Goal: Information Seeking & Learning: Learn about a topic

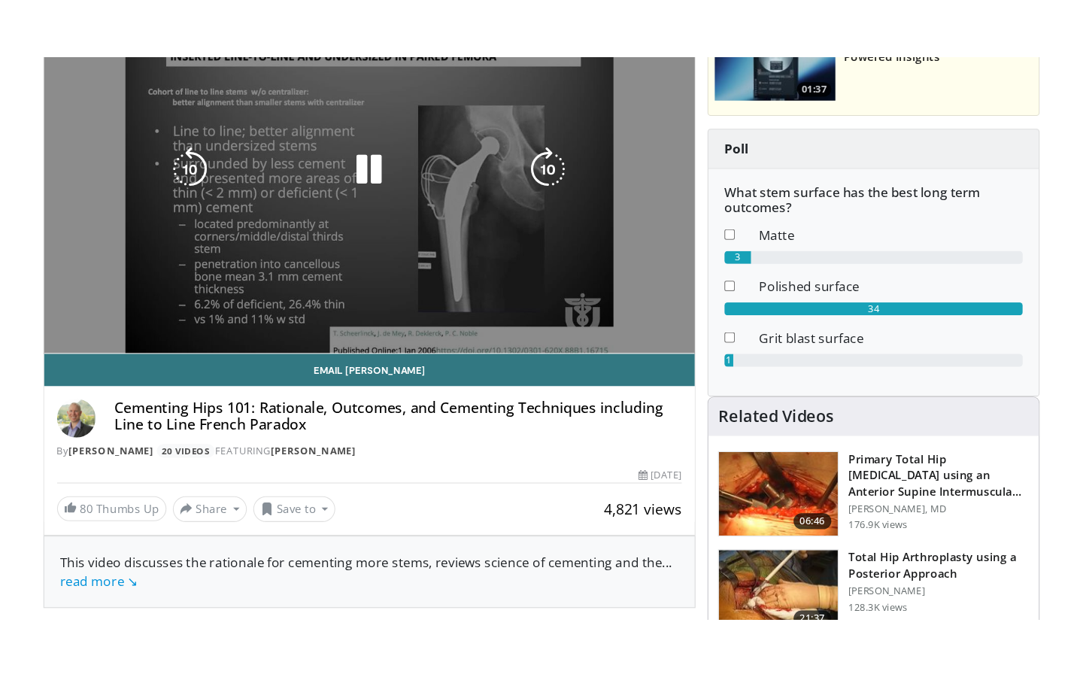
scroll to position [221, 0]
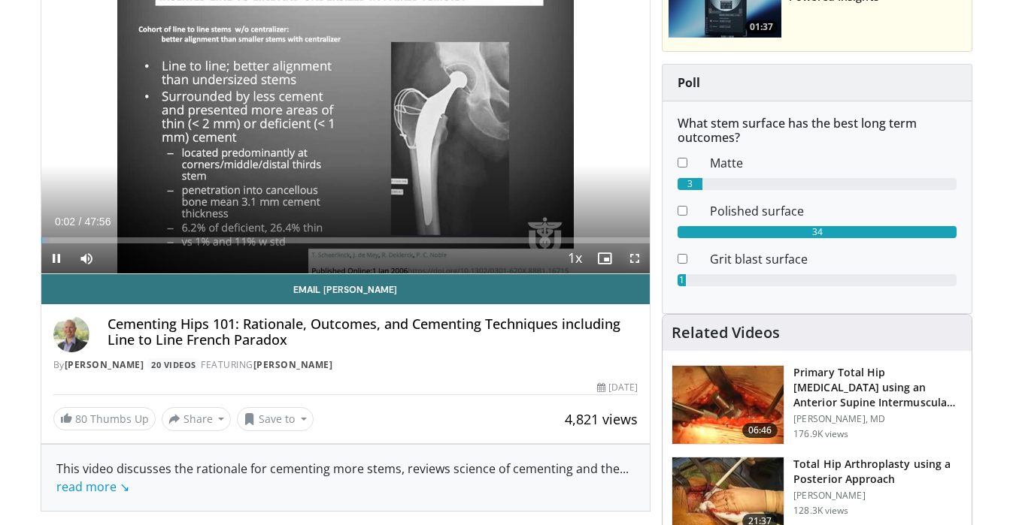
click at [637, 256] on span "Video Player" at bounding box center [634, 259] width 30 height 30
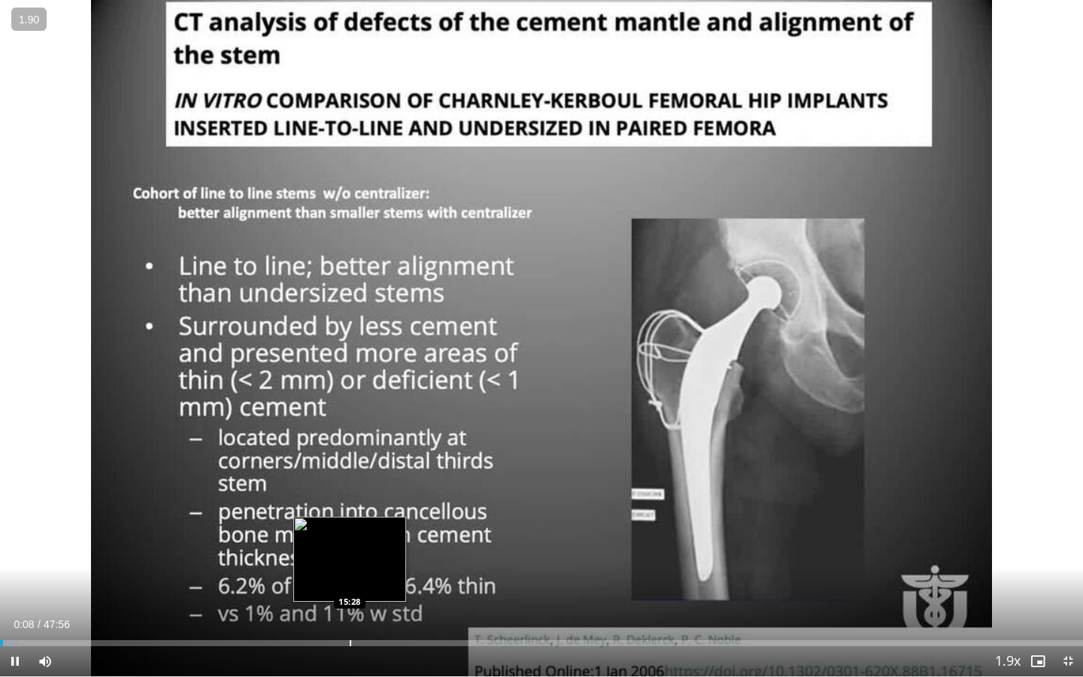
click at [350, 525] on div "Progress Bar" at bounding box center [351, 643] width 2 height 6
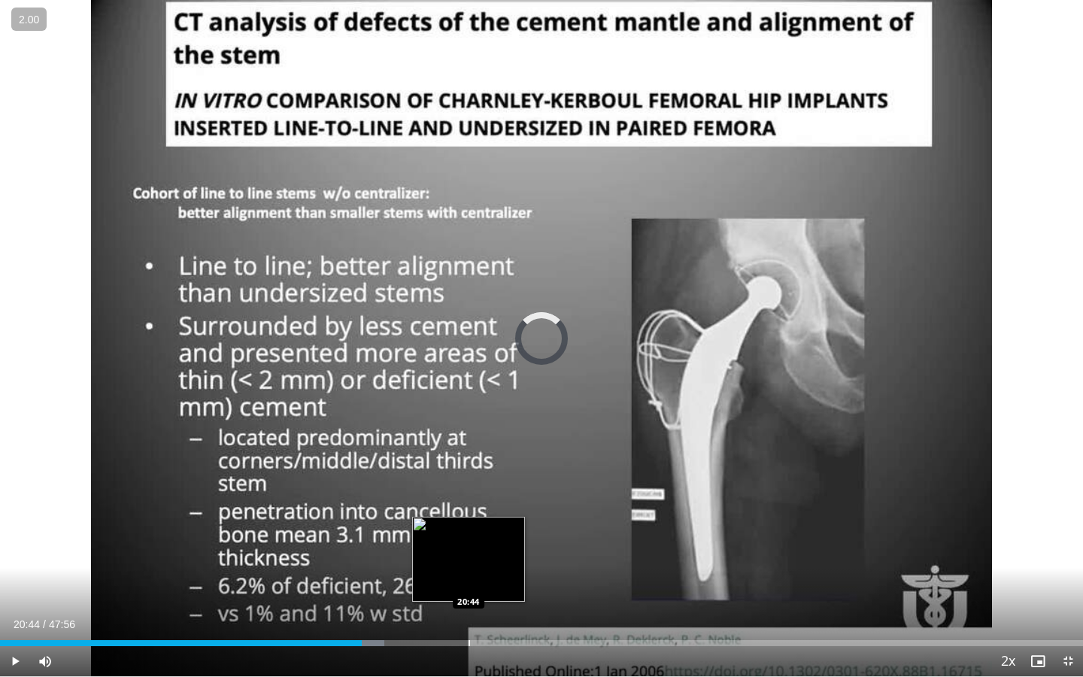
click at [468, 525] on div "Progress Bar" at bounding box center [469, 643] width 2 height 6
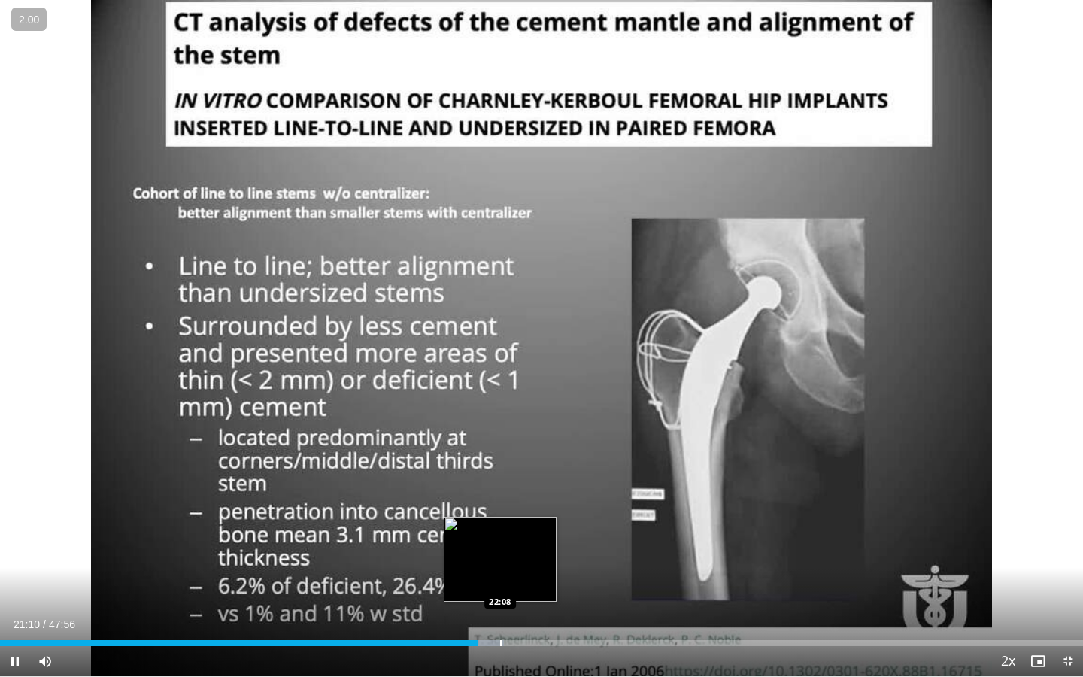
click at [500, 525] on div "Progress Bar" at bounding box center [501, 643] width 2 height 6
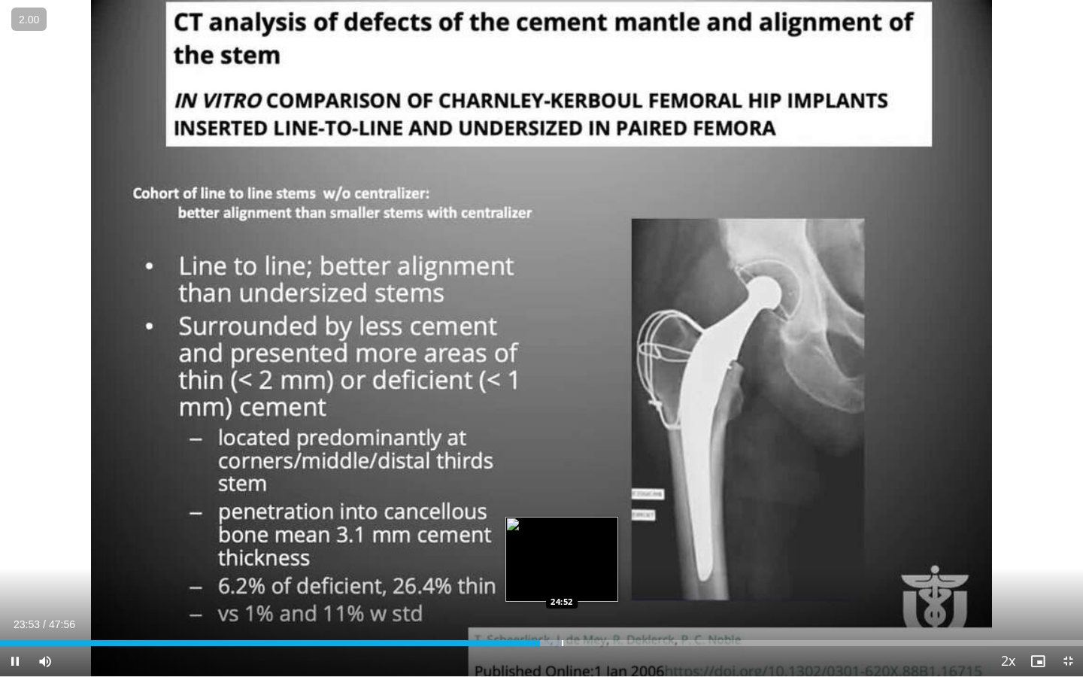
click at [562, 525] on div "Progress Bar" at bounding box center [563, 643] width 2 height 6
click at [592, 525] on div "Progress Bar" at bounding box center [593, 643] width 2 height 6
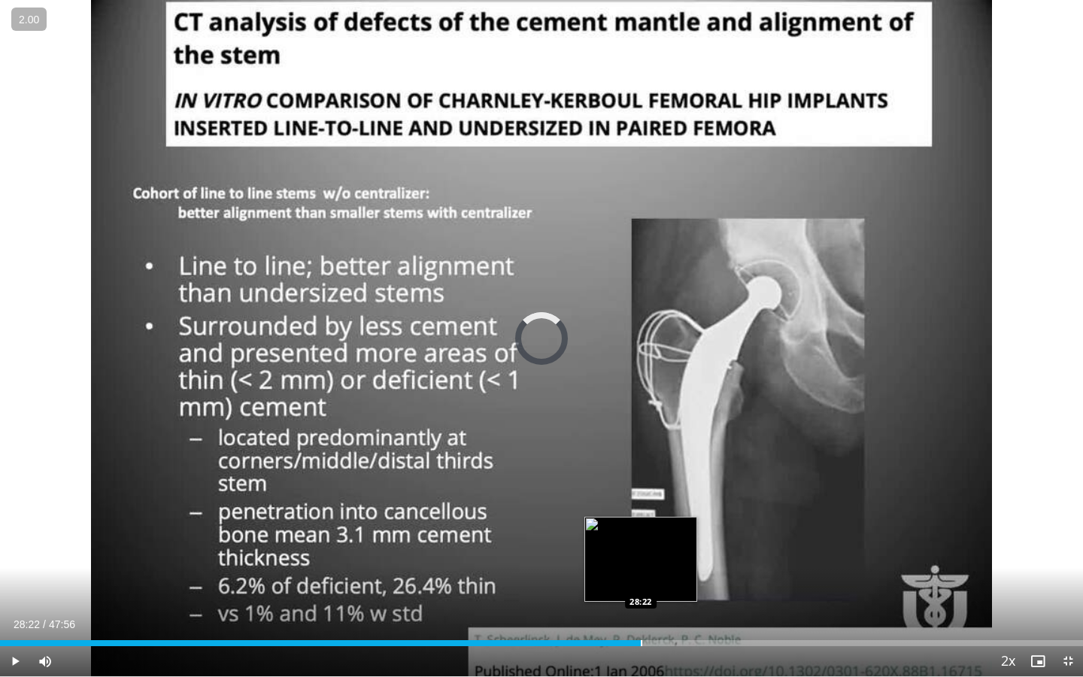
click at [640, 525] on div "Progress Bar" at bounding box center [641, 643] width 2 height 6
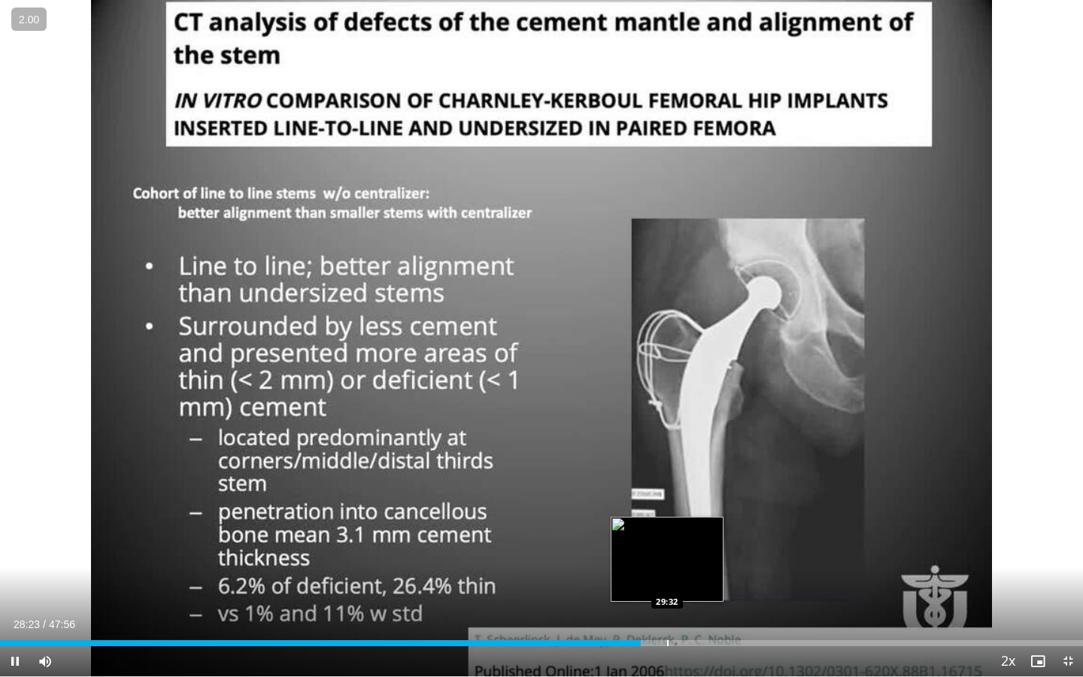
click at [678, 525] on div "Loaded : 59.79% 28:23 29:32" at bounding box center [541, 638] width 1083 height 14
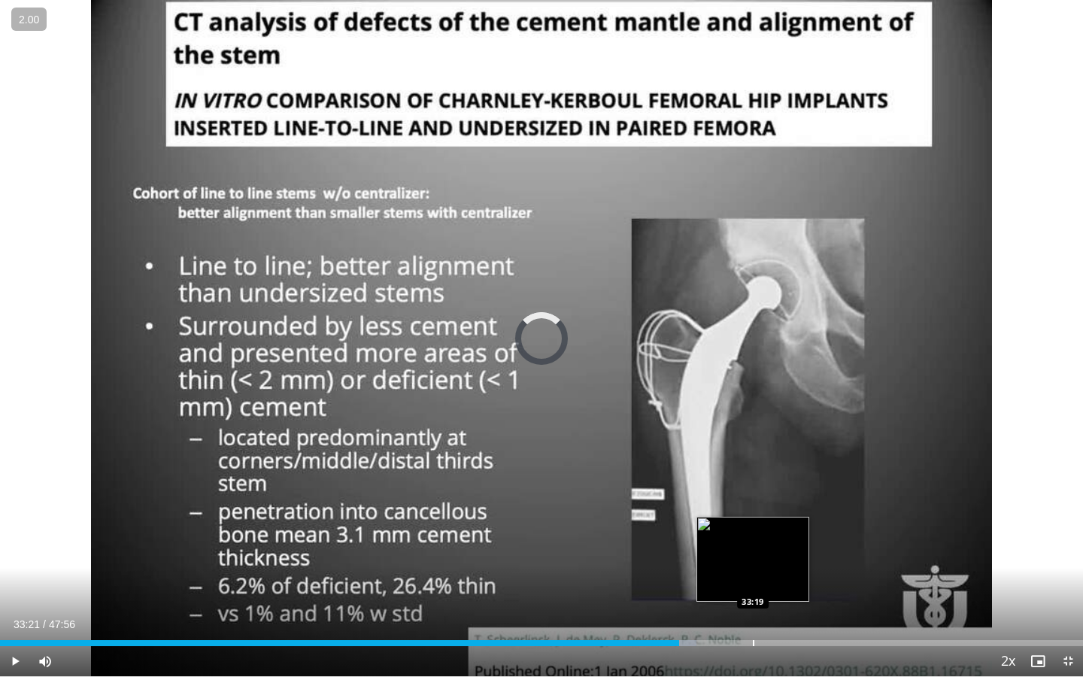
click at [752, 525] on div "Progress Bar" at bounding box center [753, 643] width 2 height 6
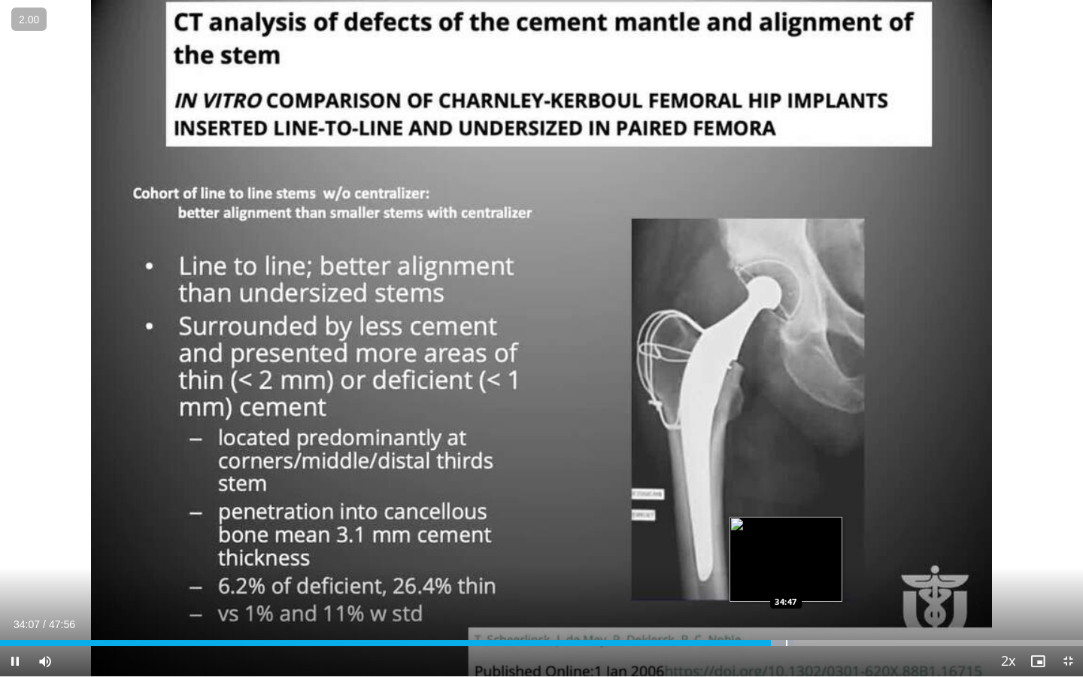
click at [786, 525] on div "Progress Bar" at bounding box center [787, 643] width 2 height 6
click at [807, 525] on div "Progress Bar" at bounding box center [808, 643] width 2 height 6
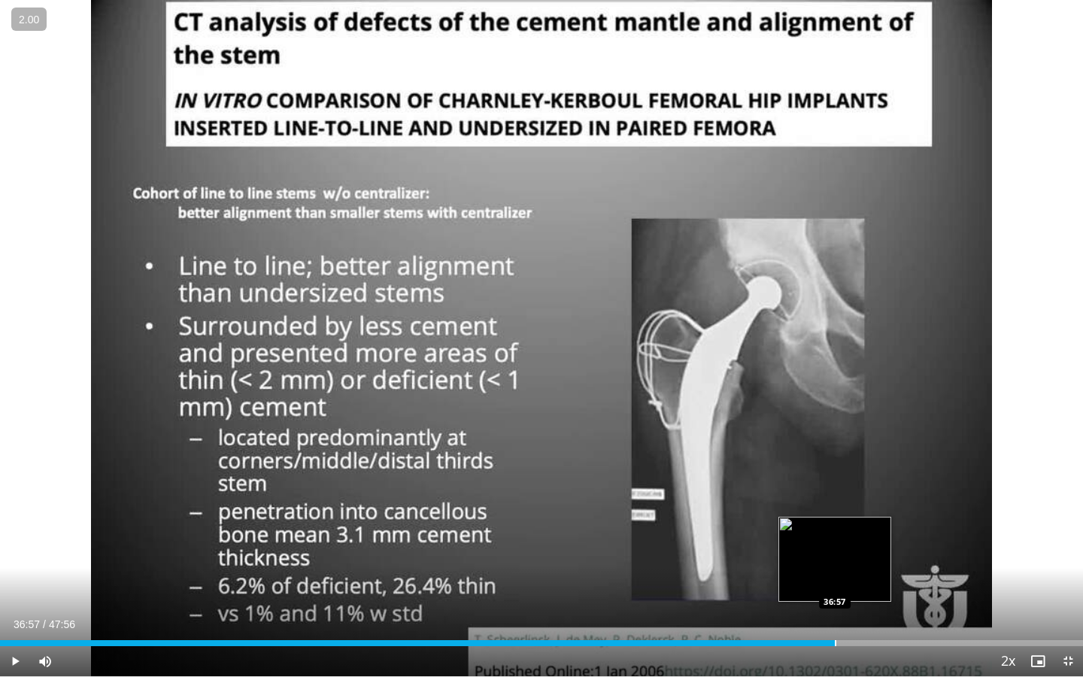
click at [834, 525] on div "Loaded : 77.17% 36:57 36:57" at bounding box center [541, 643] width 1083 height 6
click at [855, 525] on div "Progress Bar" at bounding box center [855, 643] width 2 height 6
click at [877, 525] on div "Progress Bar" at bounding box center [876, 643] width 2 height 6
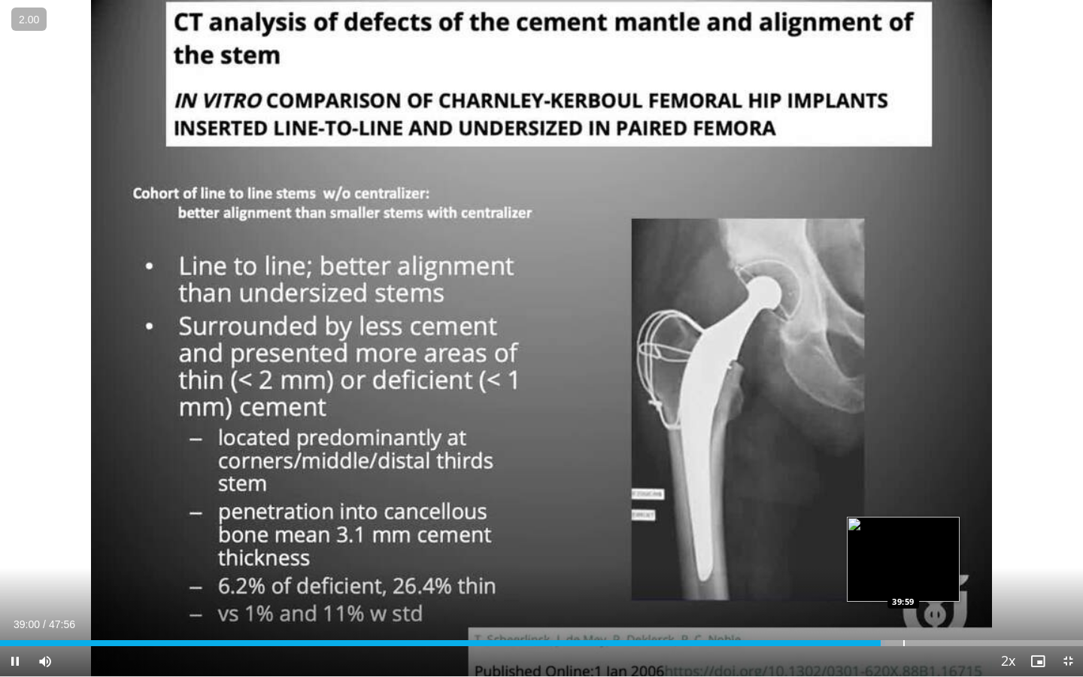
click at [904, 525] on div "Progress Bar" at bounding box center [904, 643] width 2 height 6
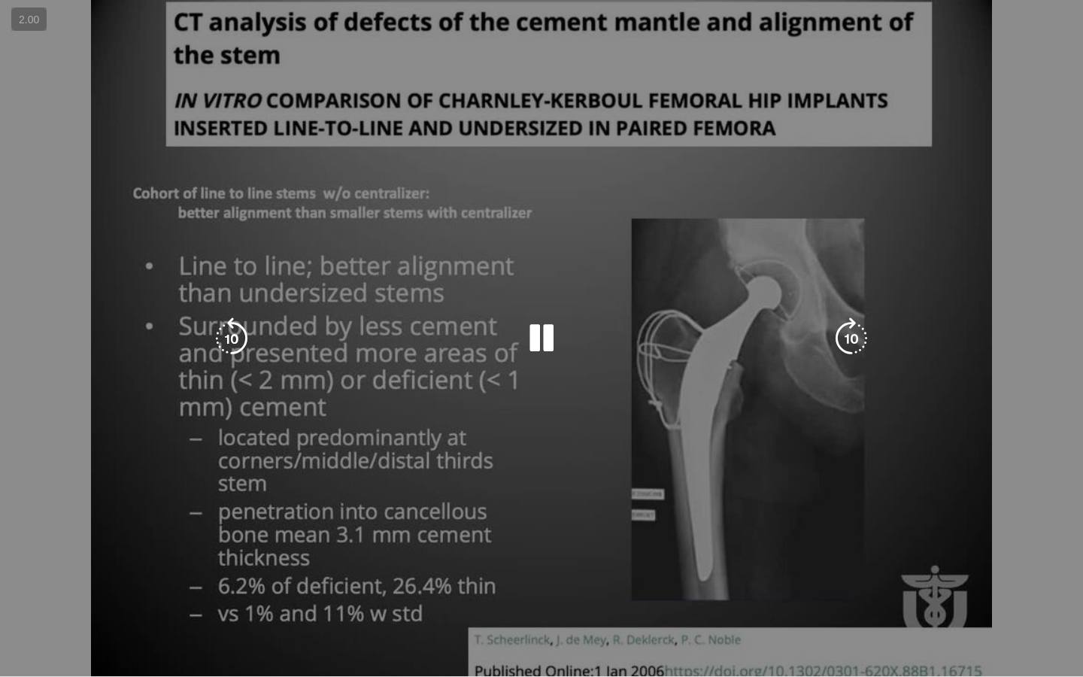
click at [924, 525] on div "10 seconds Tap to unmute" at bounding box center [541, 338] width 1083 height 676
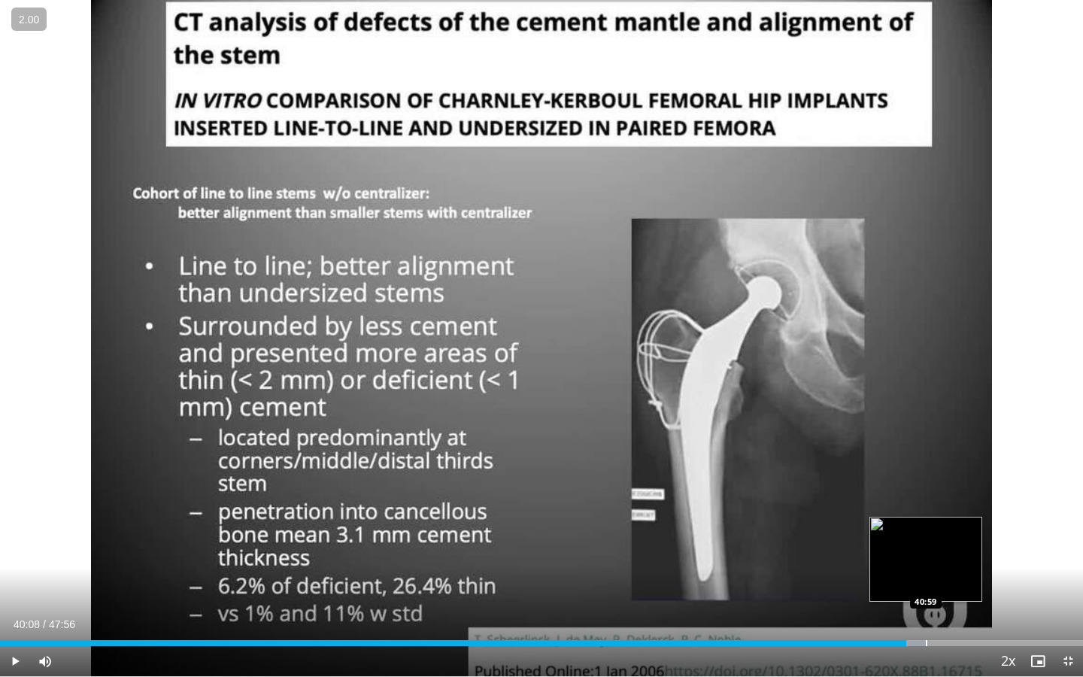
click at [925, 525] on div "Progress Bar" at bounding box center [926, 643] width 2 height 6
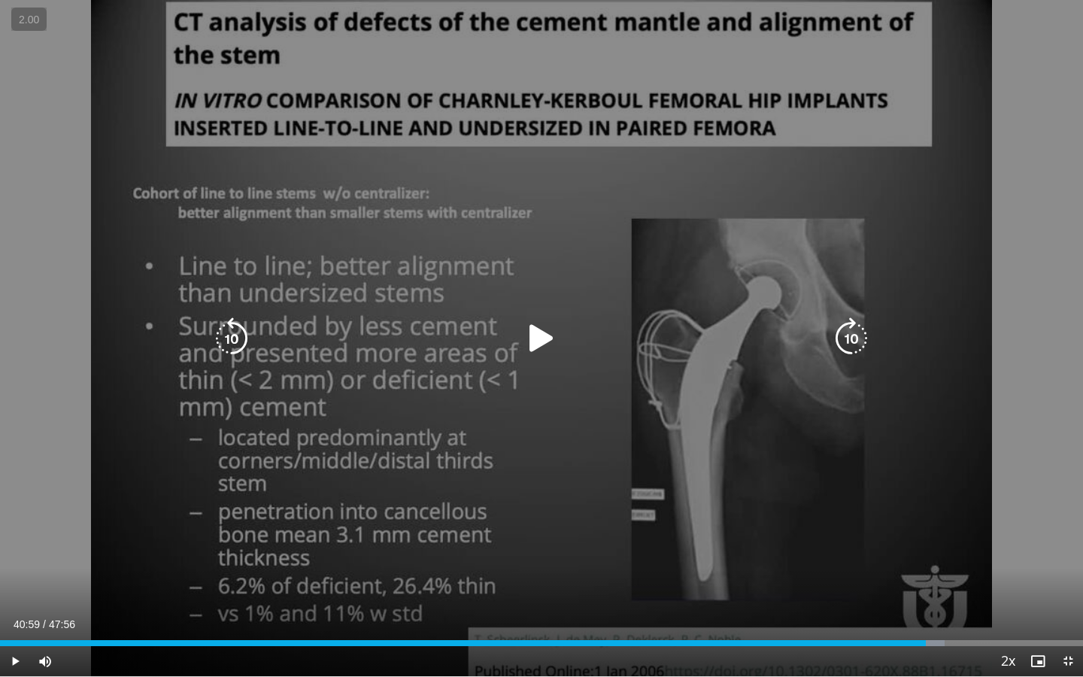
click at [506, 331] on div "Video Player" at bounding box center [542, 338] width 650 height 30
click at [534, 341] on icon "Video Player" at bounding box center [541, 338] width 42 height 42
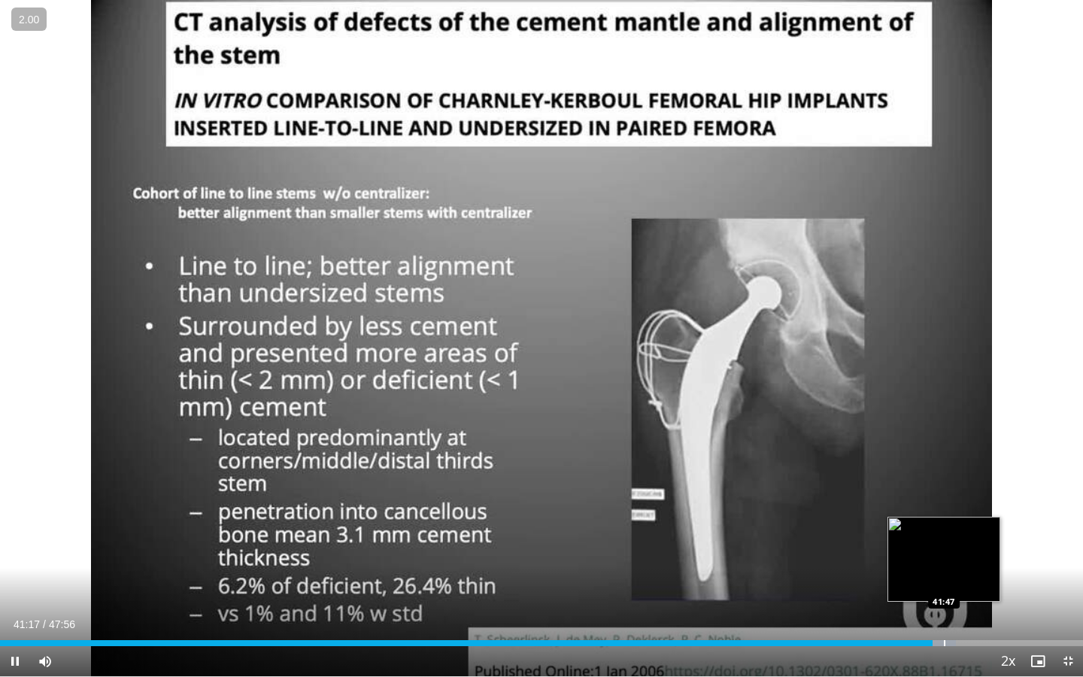
click at [943, 525] on div "Progress Bar" at bounding box center [944, 643] width 2 height 6
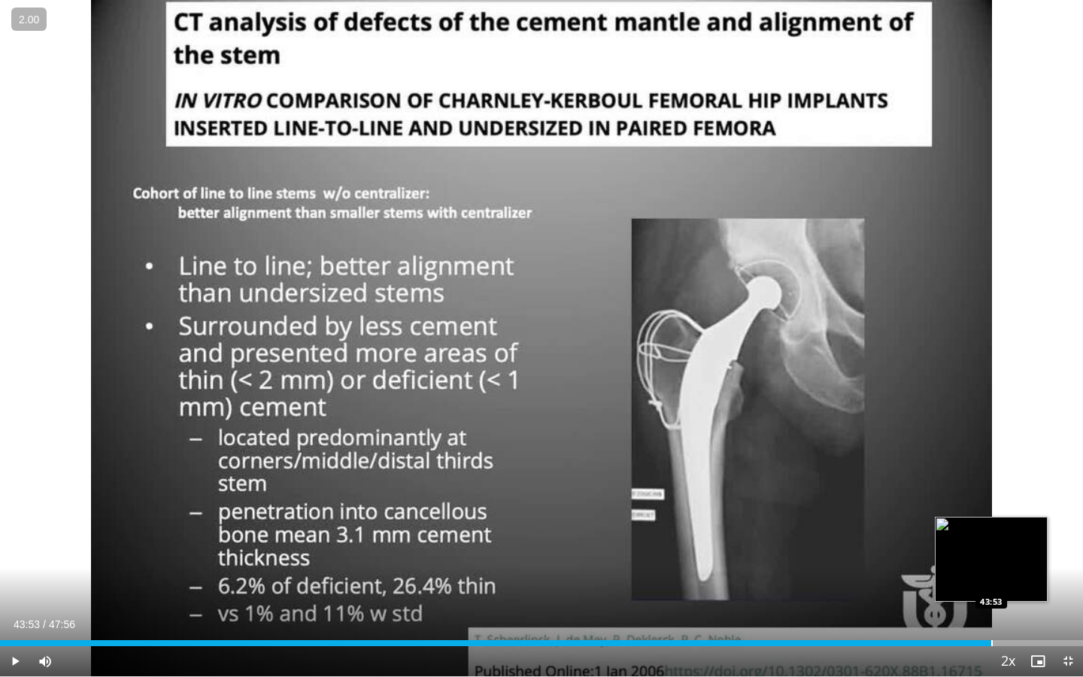
click at [991, 525] on div "Progress Bar" at bounding box center [992, 643] width 2 height 6
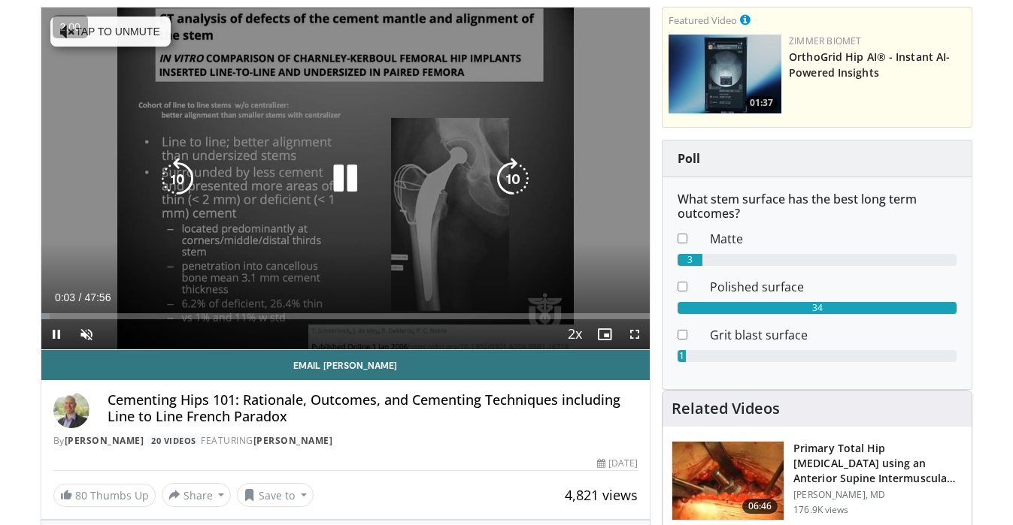
scroll to position [139, 0]
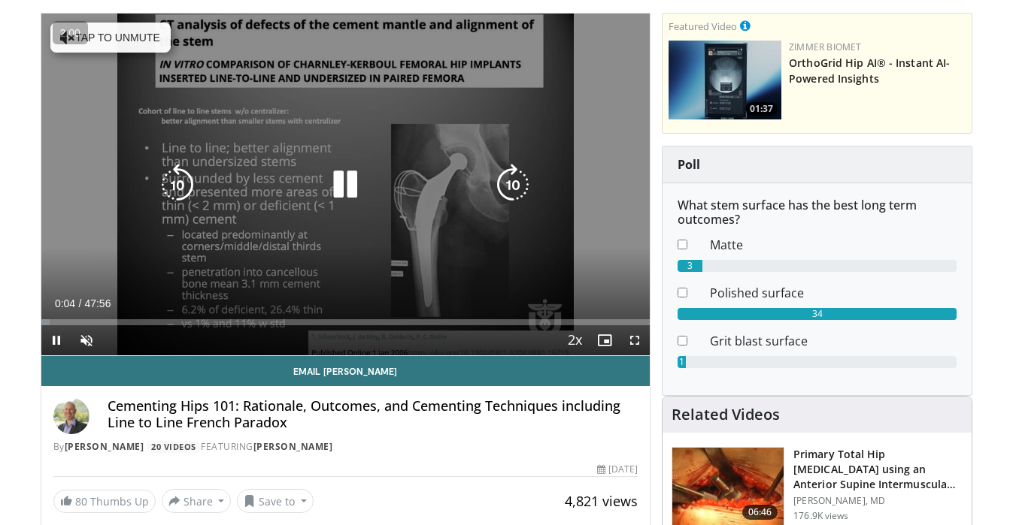
click at [331, 193] on icon "Video Player" at bounding box center [345, 185] width 42 height 42
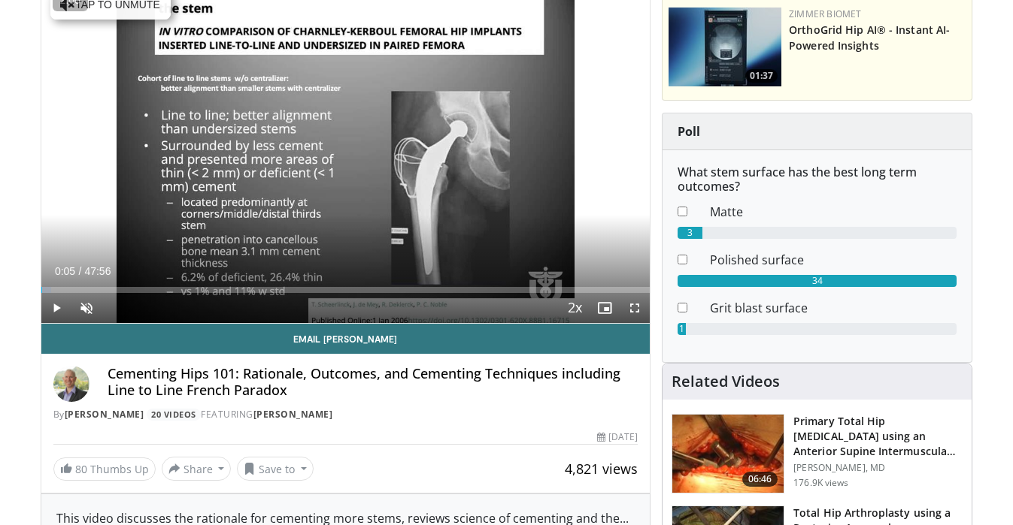
scroll to position [0, 0]
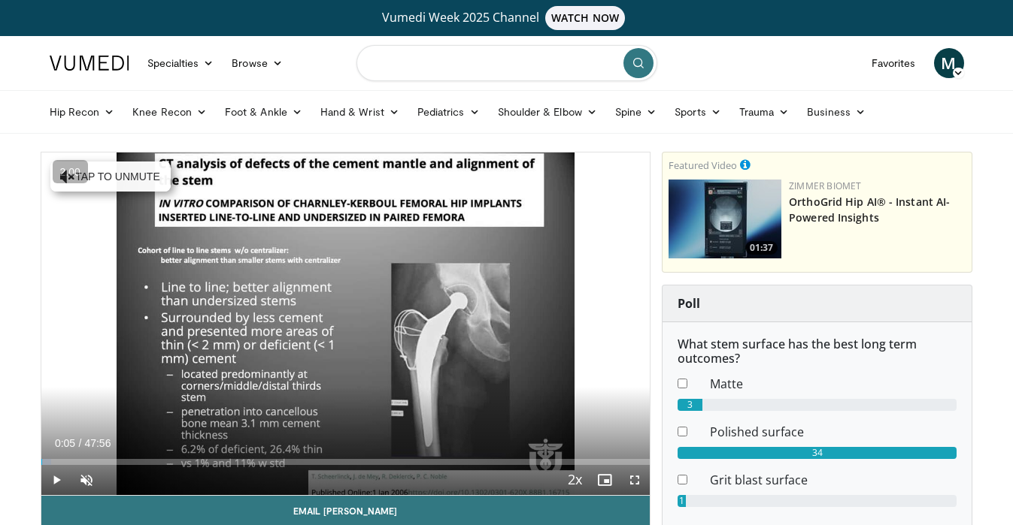
click at [460, 53] on input "Search topics, interventions" at bounding box center [506, 63] width 301 height 36
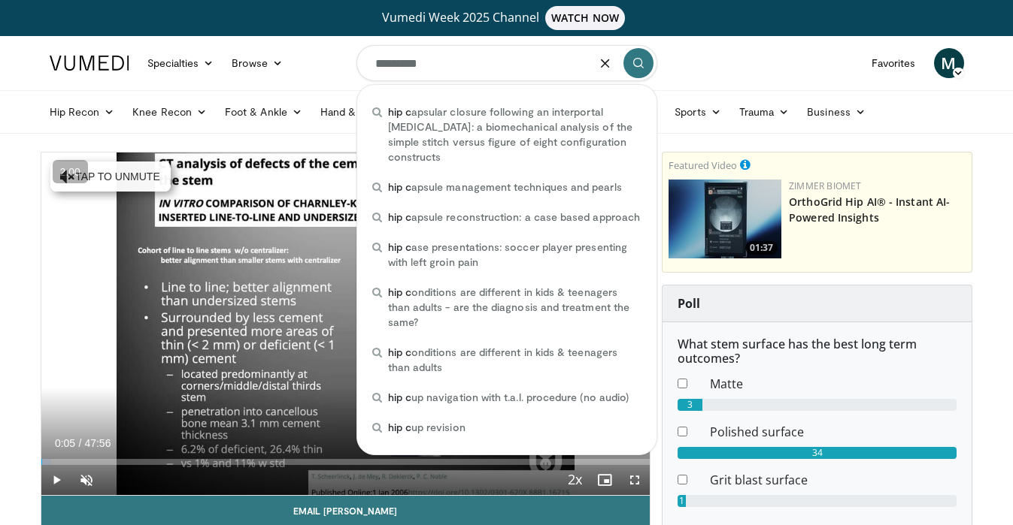
type input "**********"
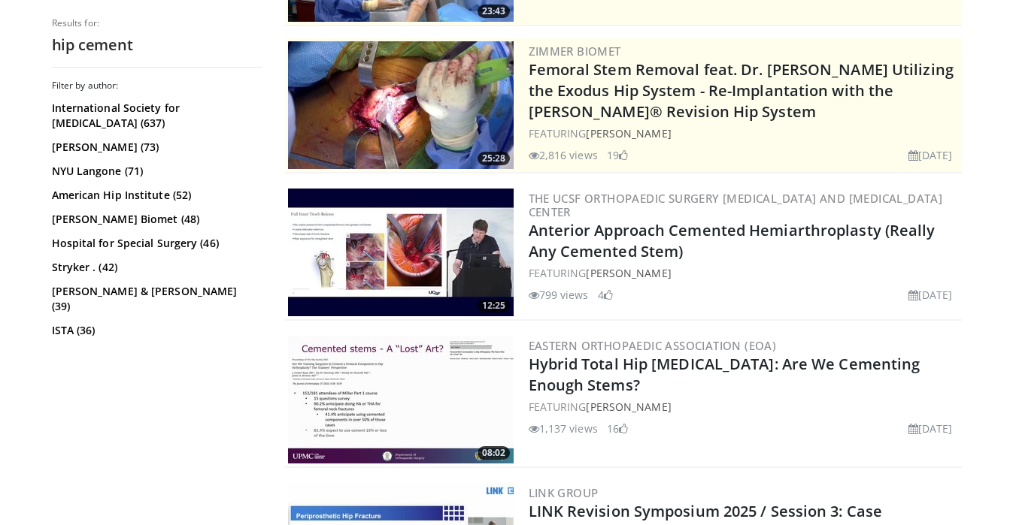
scroll to position [313, 0]
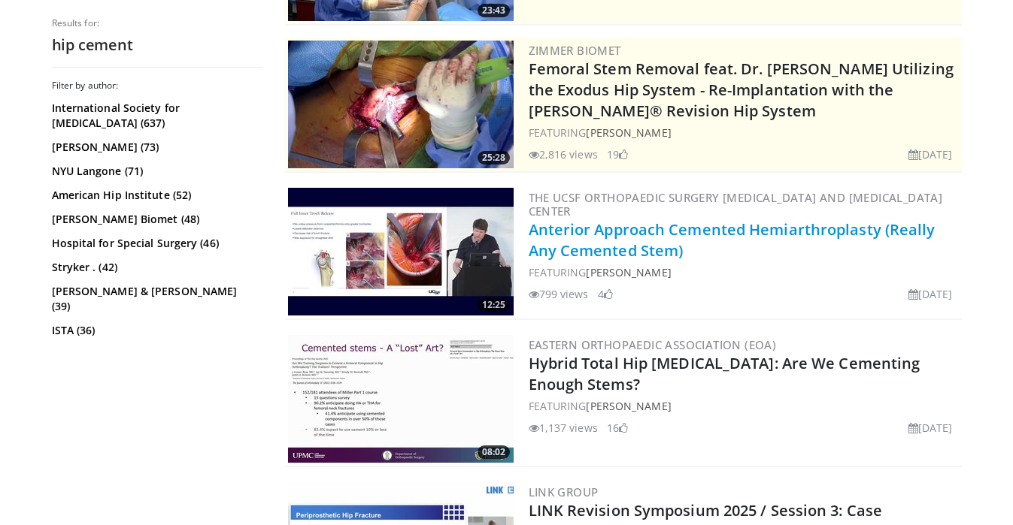
click at [645, 251] on link "Anterior Approach Cemented Hemiarthroplasty (Really Any Cemented Stem)" at bounding box center [731, 240] width 407 height 41
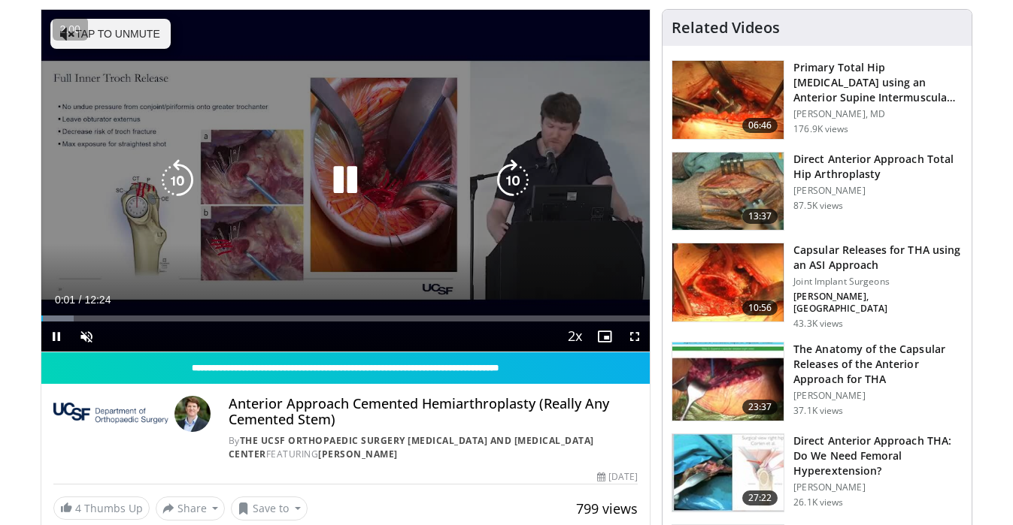
scroll to position [94, 0]
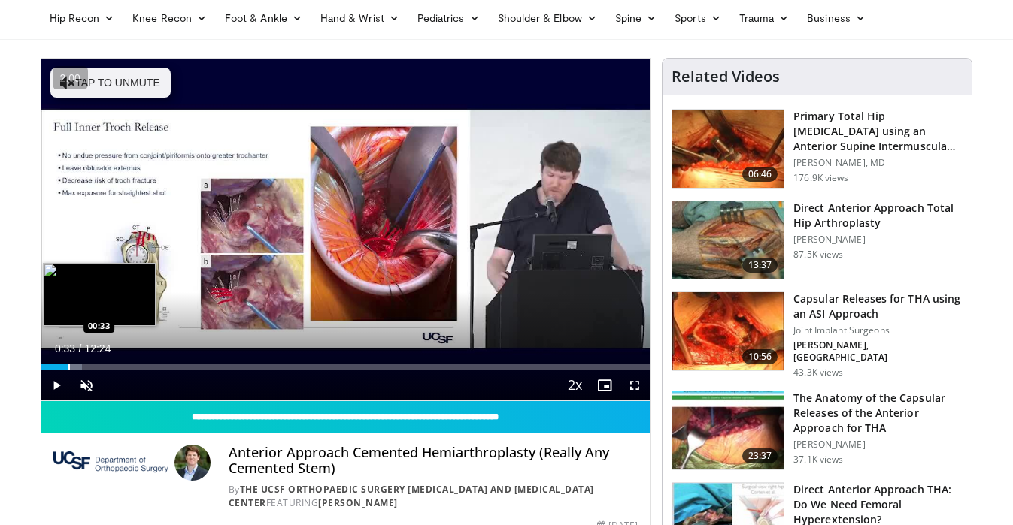
click at [68, 370] on div "Progress Bar" at bounding box center [69, 368] width 2 height 6
click at [92, 366] on div "Progress Bar" at bounding box center [92, 368] width 2 height 6
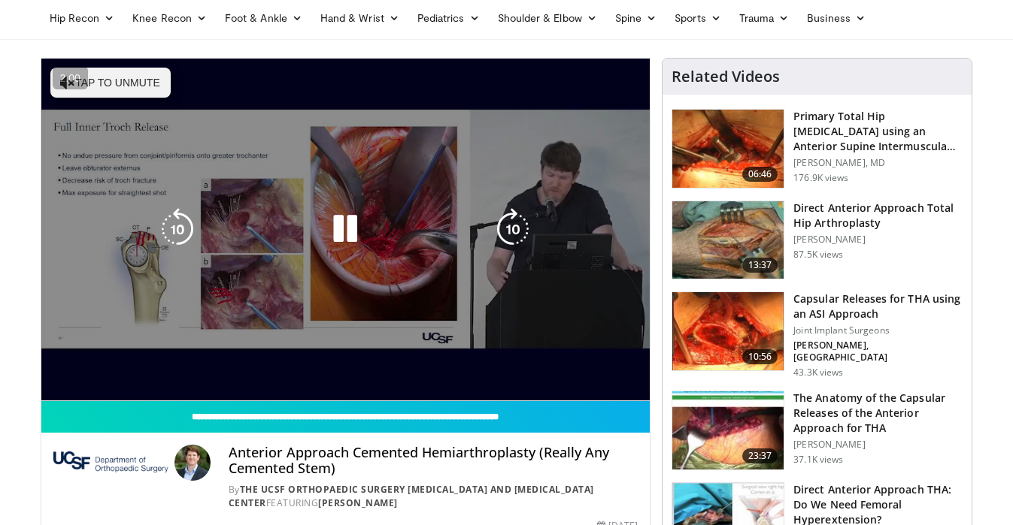
click at [144, 365] on video-js "**********" at bounding box center [345, 230] width 609 height 343
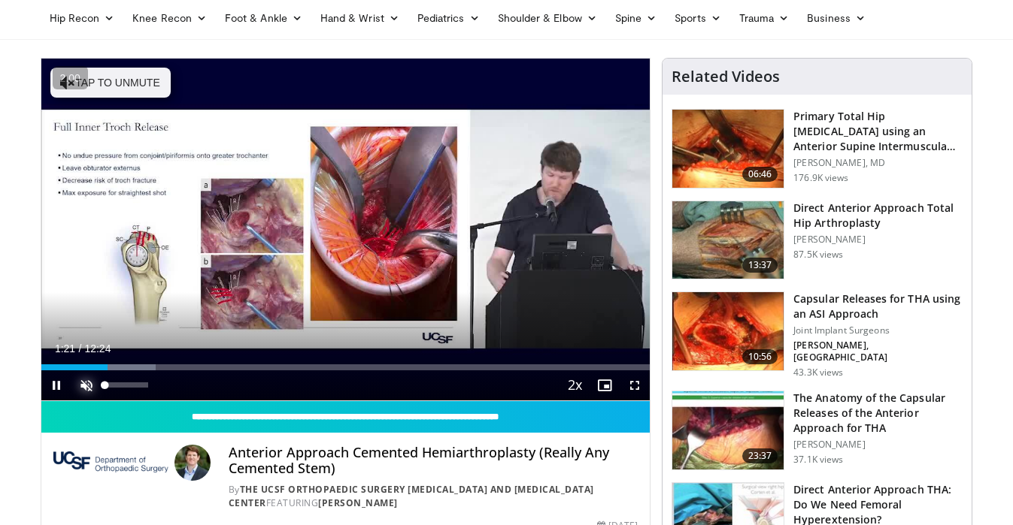
click at [82, 386] on span "Video Player" at bounding box center [86, 386] width 30 height 30
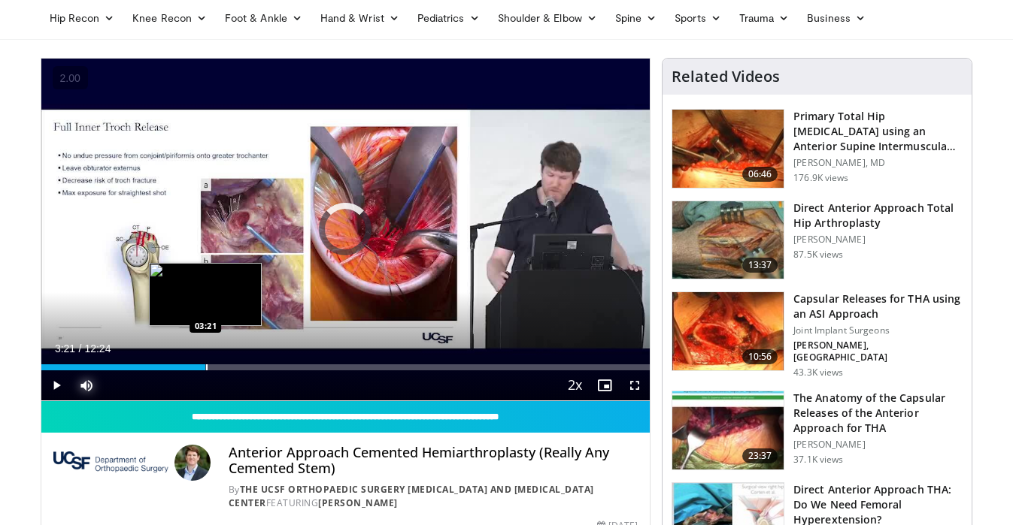
click at [206, 368] on div "Progress Bar" at bounding box center [207, 368] width 2 height 6
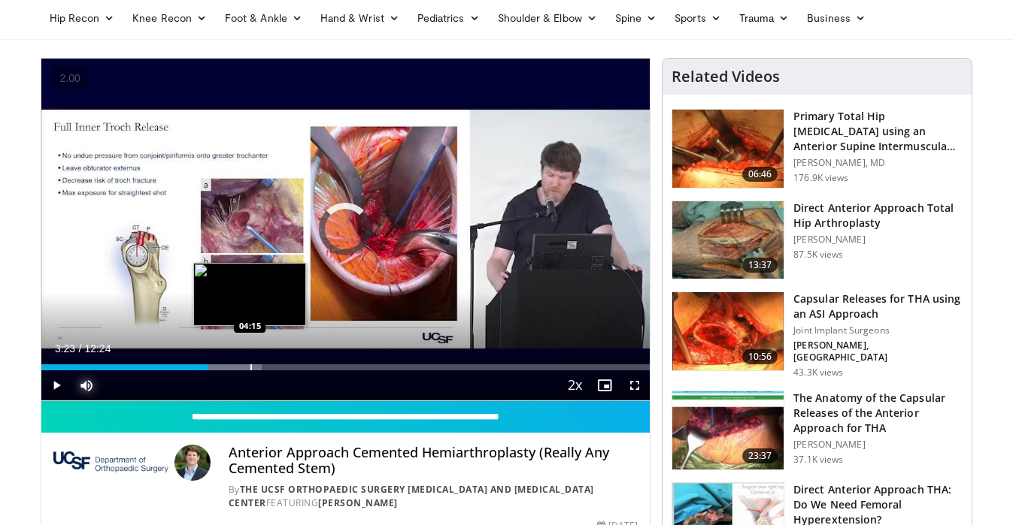
click at [249, 366] on div "Progress Bar" at bounding box center [232, 368] width 56 height 6
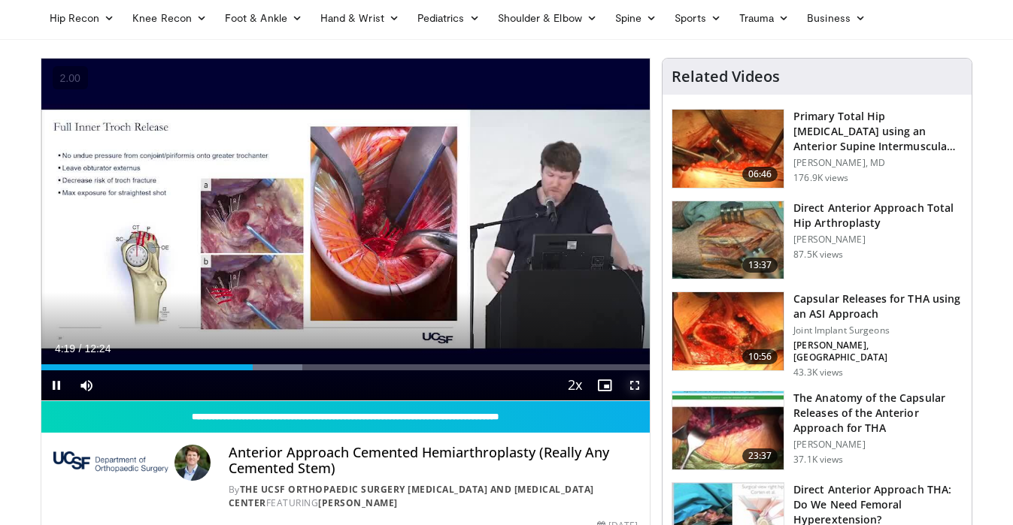
click at [633, 385] on span "Video Player" at bounding box center [634, 386] width 30 height 30
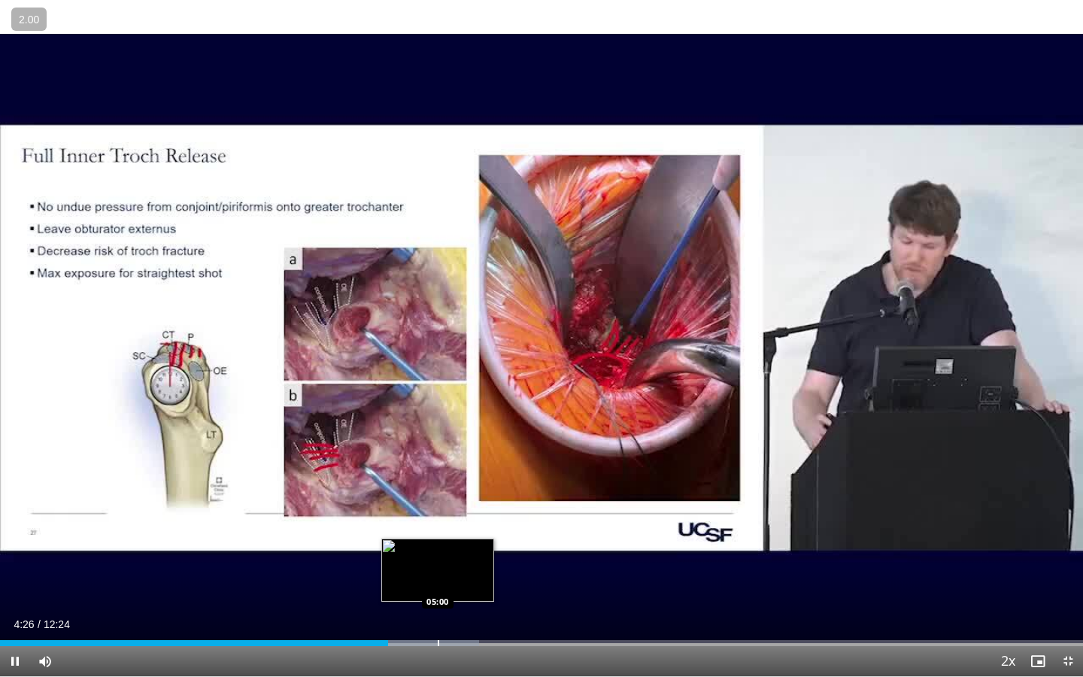
click at [439, 525] on div "Progress Bar" at bounding box center [439, 643] width 2 height 6
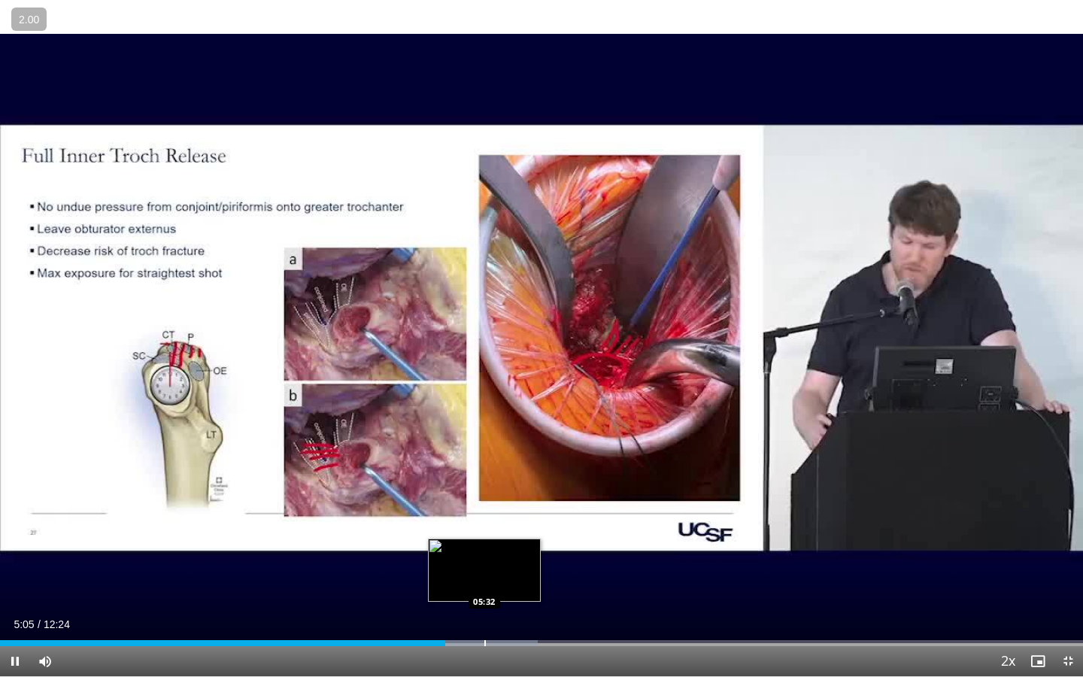
click at [486, 525] on div "Progress Bar" at bounding box center [485, 643] width 2 height 6
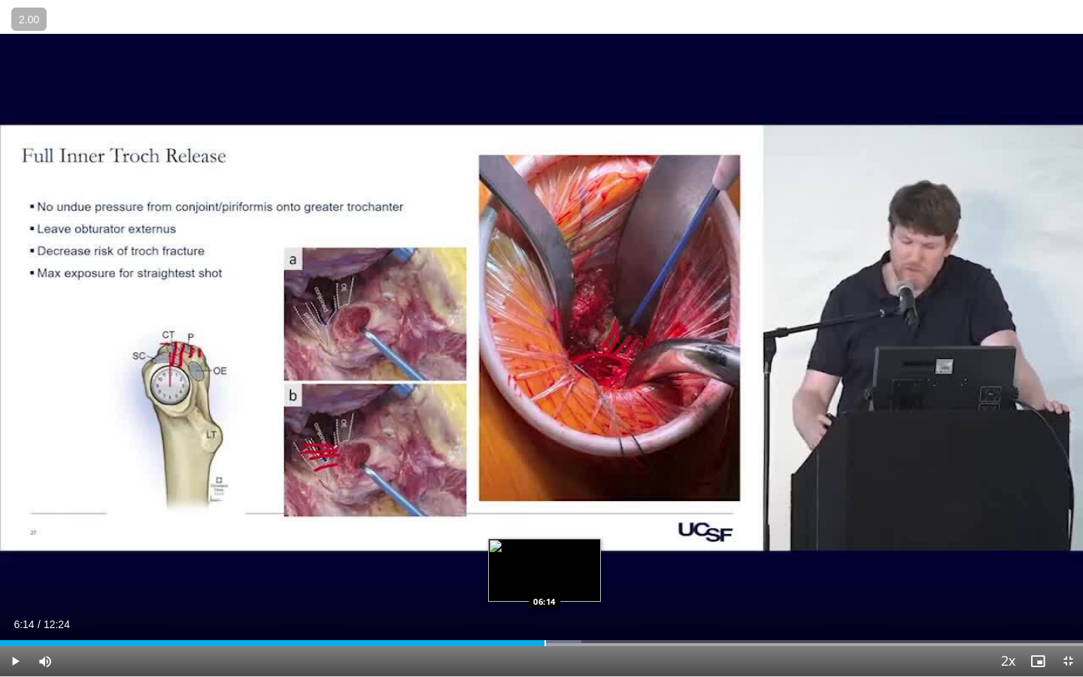
click at [544, 525] on div "Loaded : 53.67% 06:14 06:14" at bounding box center [541, 638] width 1083 height 14
click at [591, 525] on div "Loaded : 59.03% 06:16 06:46" at bounding box center [541, 638] width 1083 height 14
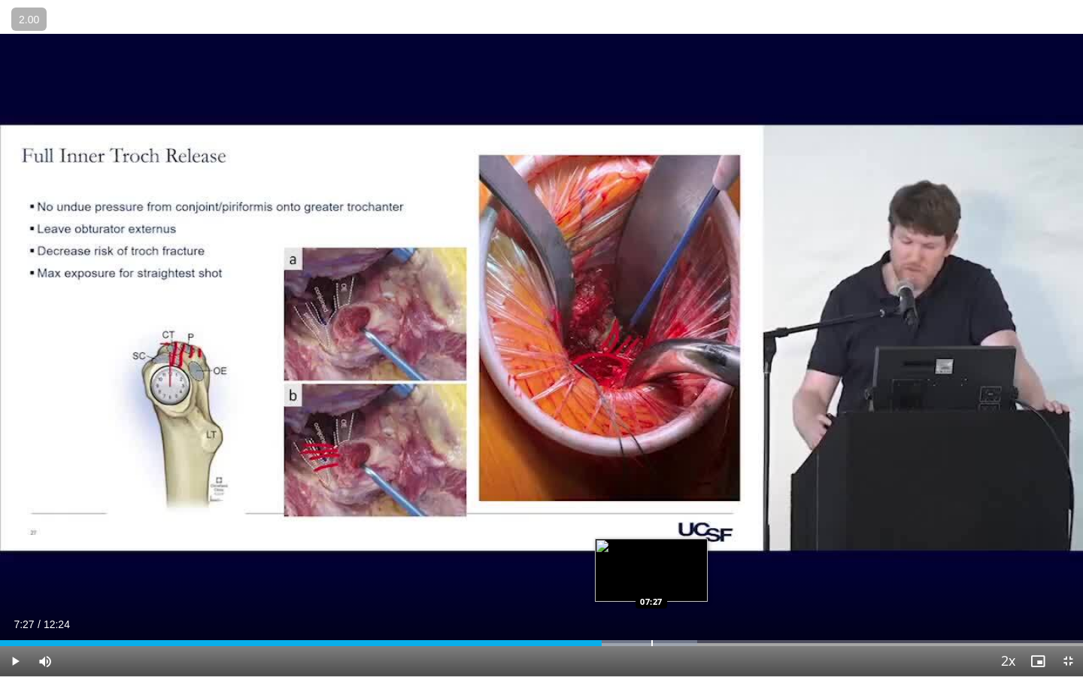
click at [651, 525] on div "Progress Bar" at bounding box center [652, 643] width 2 height 6
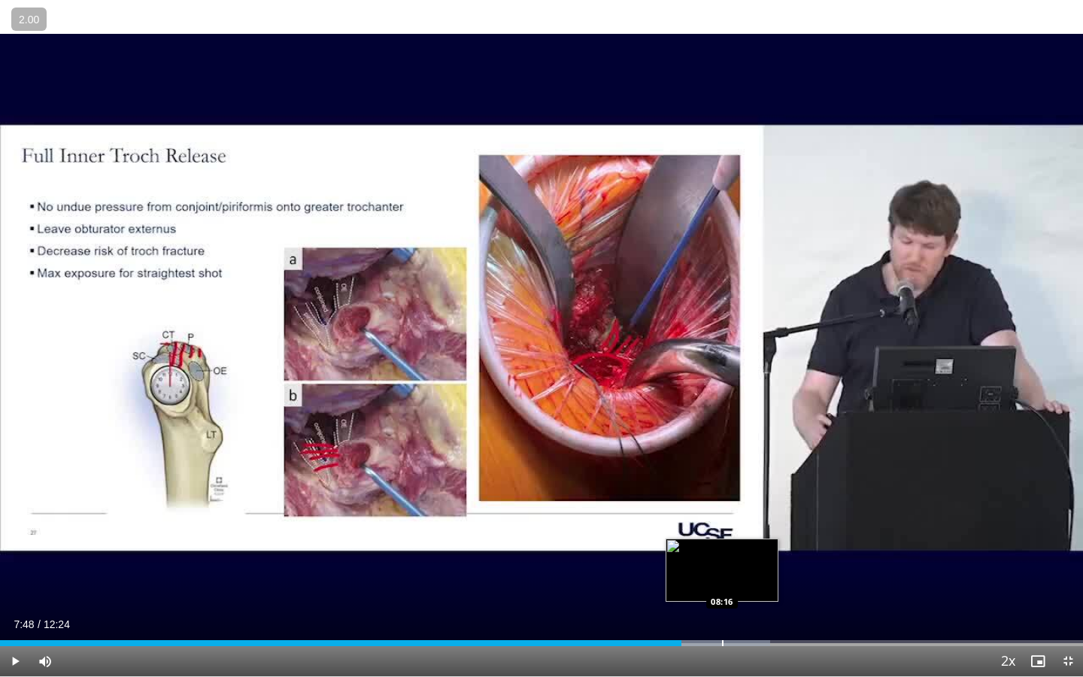
click at [722, 525] on div "Progress Bar" at bounding box center [723, 643] width 2 height 6
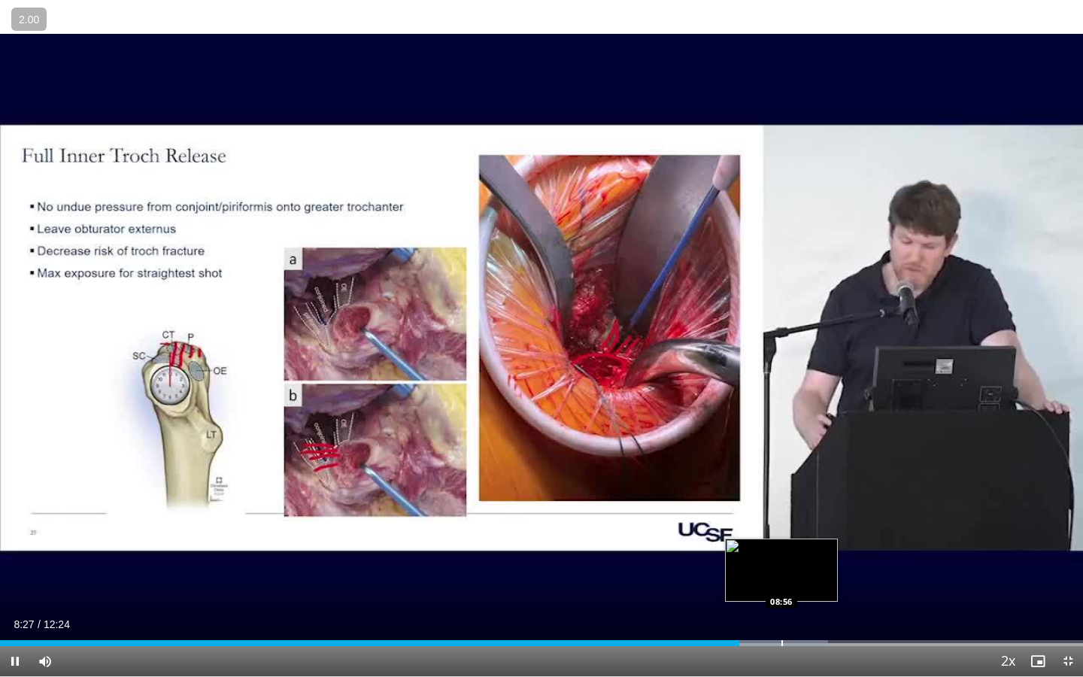
click at [781, 525] on div "Progress Bar" at bounding box center [782, 643] width 2 height 6
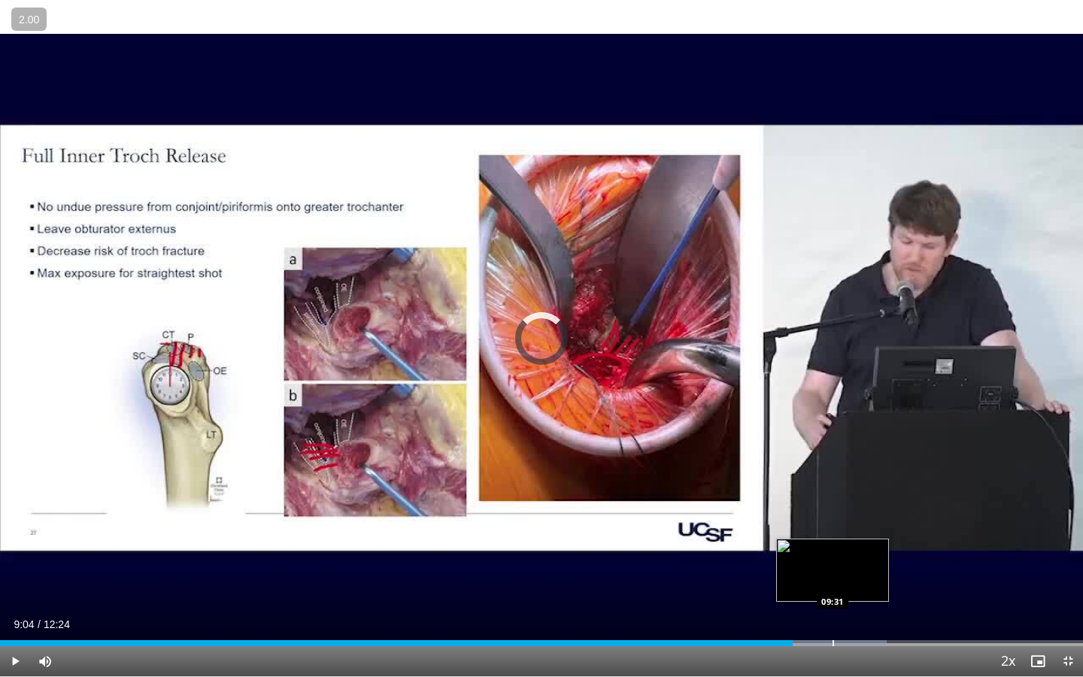
click at [832, 525] on div "Progress Bar" at bounding box center [833, 643] width 2 height 6
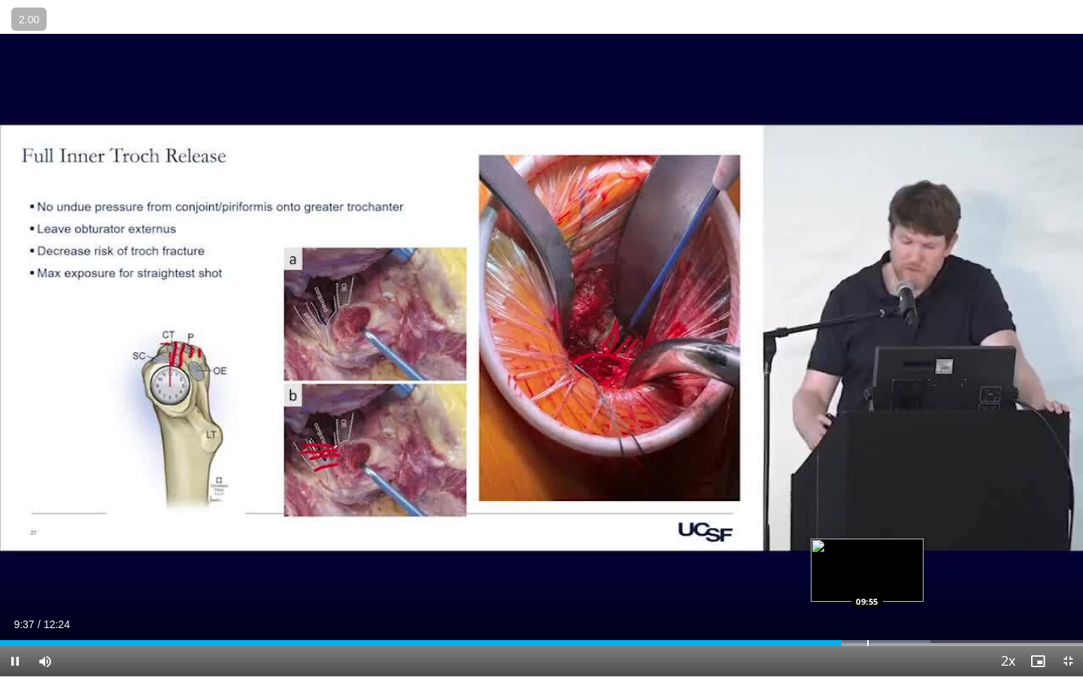
click at [870, 525] on div "Loaded : 85.87% 09:38 09:55" at bounding box center [541, 638] width 1083 height 14
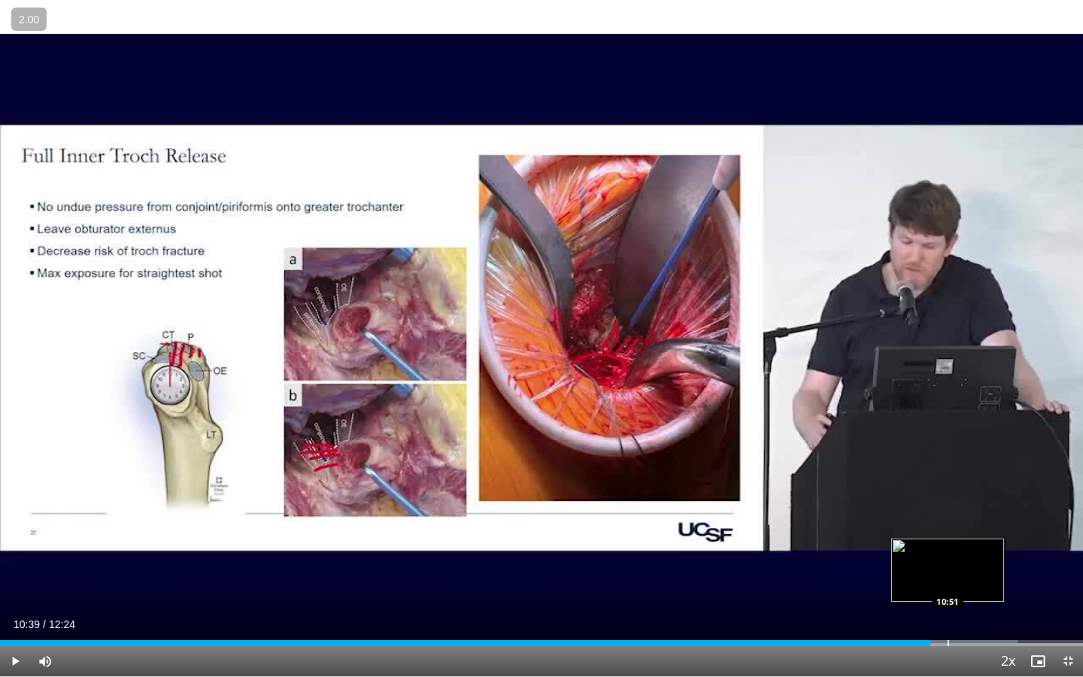
click at [947, 525] on div "Progress Bar" at bounding box center [948, 643] width 2 height 6
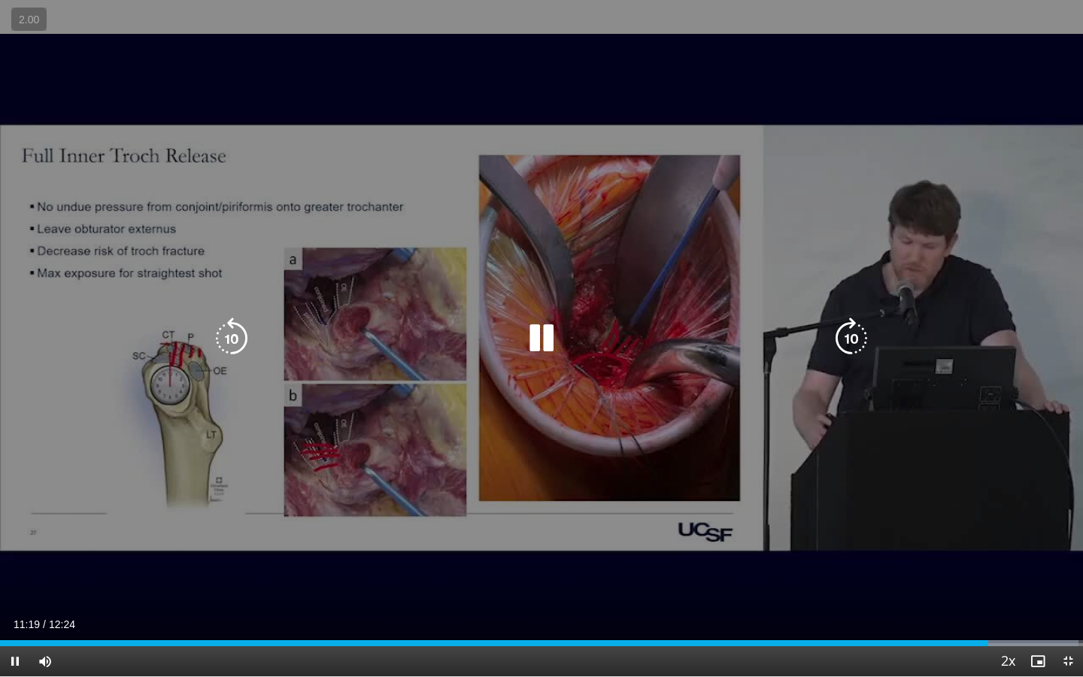
click at [539, 338] on icon "Video Player" at bounding box center [541, 338] width 42 height 42
